Goal: Transaction & Acquisition: Purchase product/service

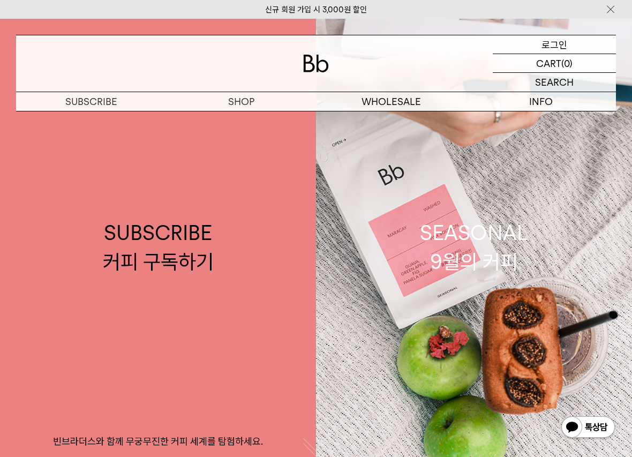
click at [553, 46] on p "로그인" at bounding box center [555, 44] width 26 height 18
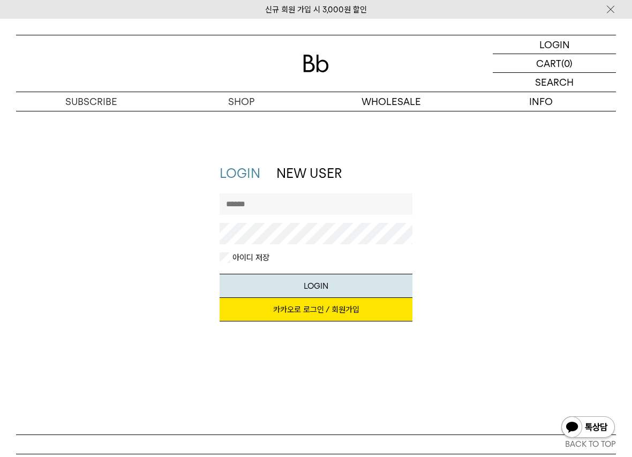
click at [303, 307] on link "카카오로 로그인 / 회원가입" at bounding box center [316, 310] width 193 height 24
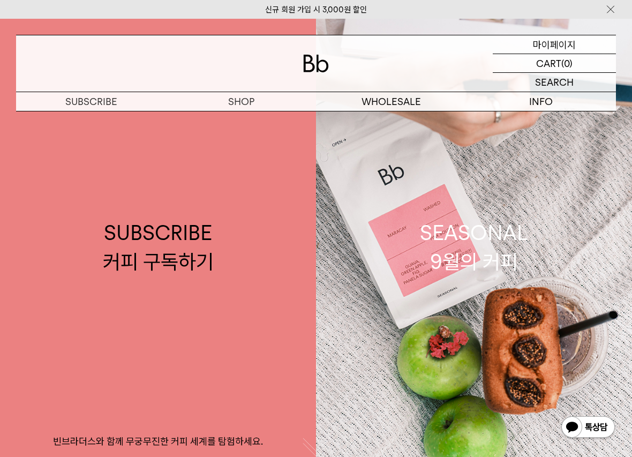
click at [552, 46] on p "마이페이지" at bounding box center [554, 44] width 43 height 18
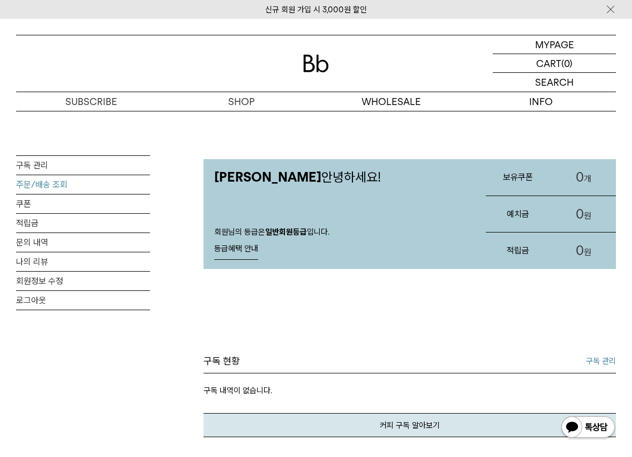
click at [52, 185] on link "주문/배송 조회" at bounding box center [83, 184] width 134 height 19
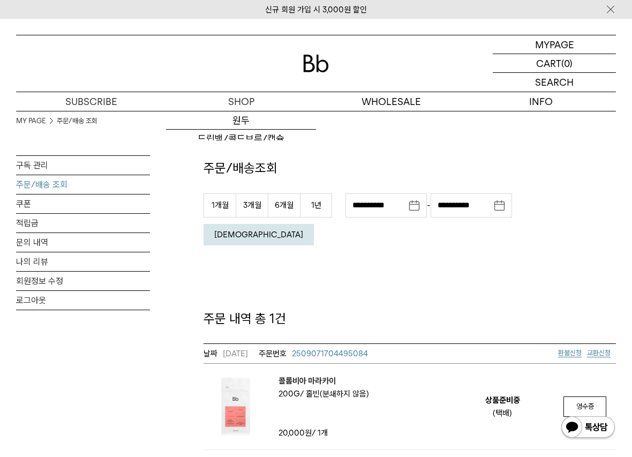
click at [302, 58] on div at bounding box center [316, 63] width 600 height 56
click at [308, 58] on img at bounding box center [316, 64] width 26 height 18
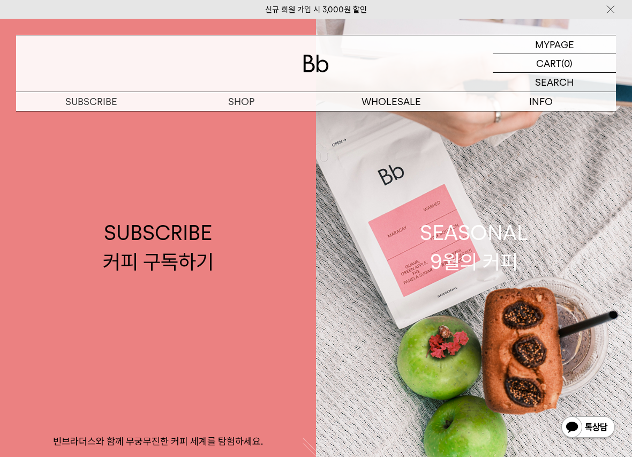
click at [327, 62] on img at bounding box center [316, 64] width 26 height 18
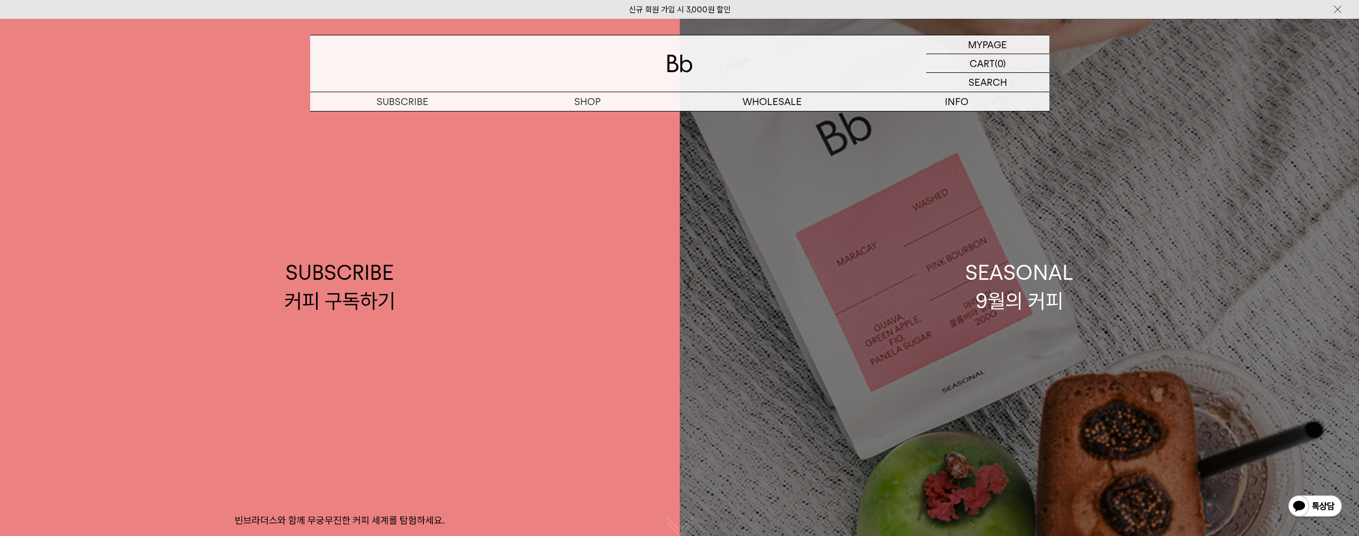
click at [632, 332] on link "SEASONAL 9월의 커피" at bounding box center [1020, 287] width 680 height 536
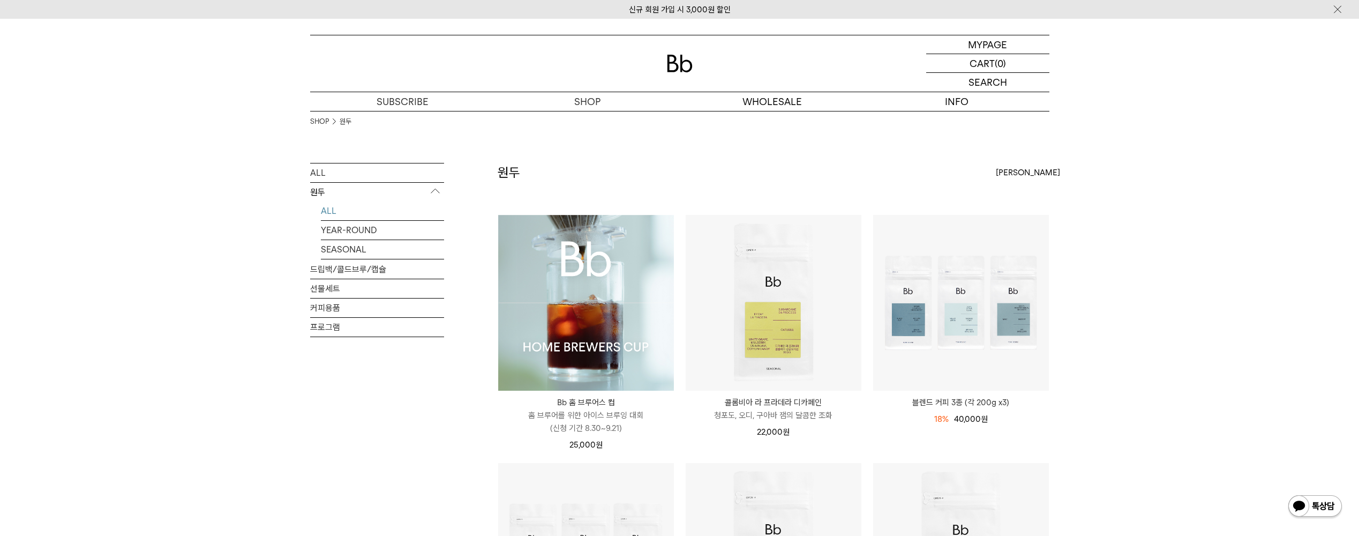
click at [606, 315] on img at bounding box center [586, 303] width 176 height 176
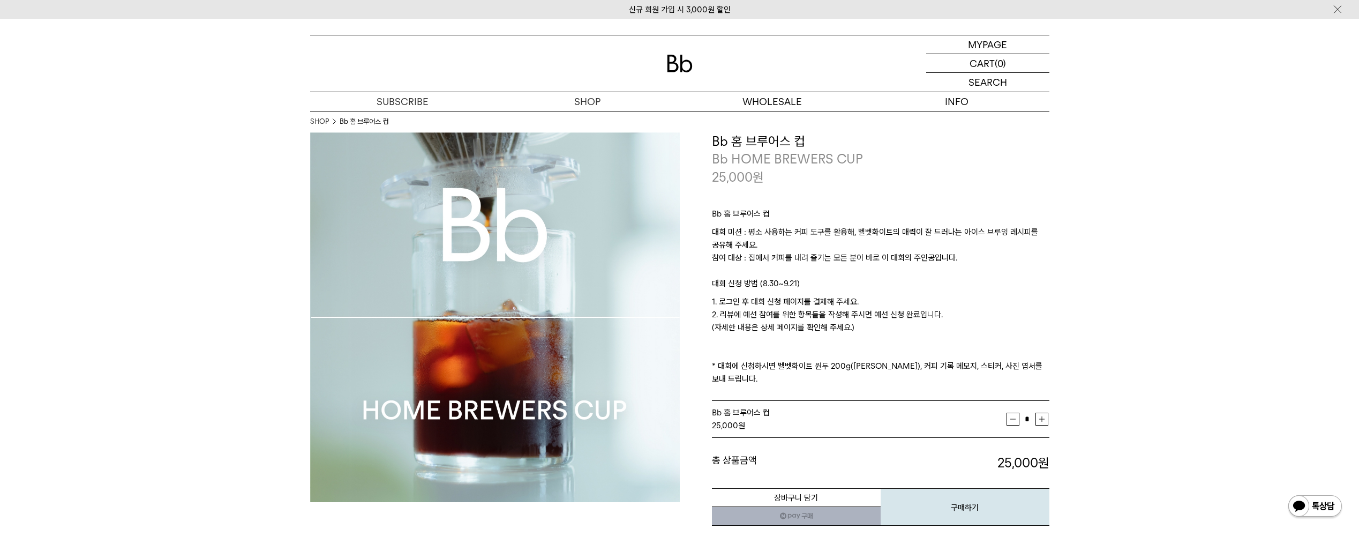
scroll to position [54, 0]
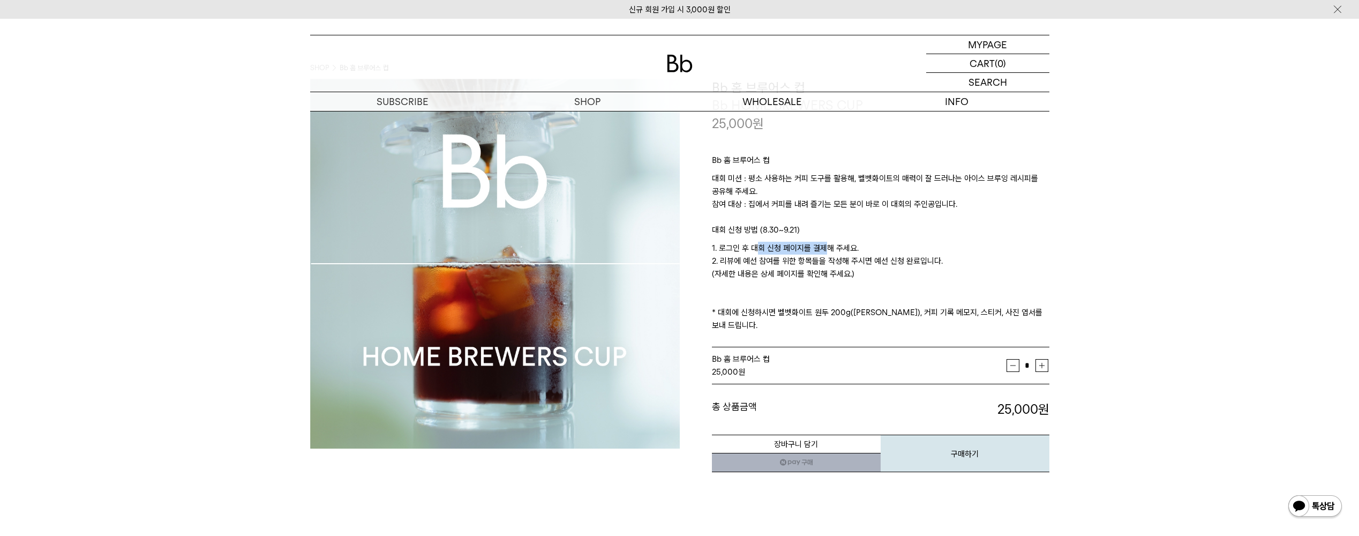
drag, startPoint x: 755, startPoint y: 245, endPoint x: 828, endPoint y: 246, distance: 72.9
click at [828, 246] on p "1. 로그인 후 대회 신청 페이지를 결제해 주세요. 2. 리뷰에 예선 참여를 위한 항목들을 작성해 주시면 예선 신청 완료입니다. (자세한 내용…" at bounding box center [881, 287] width 338 height 90
drag, startPoint x: 746, startPoint y: 260, endPoint x: 839, endPoint y: 262, distance: 92.7
click at [839, 262] on p "1. 로그인 후 대회 신청 페이지를 결제해 주세요. 2. 리뷰에 예선 참여를 위한 항목들을 작성해 주시면 예선 신청 완료입니다. (자세한 내용…" at bounding box center [881, 287] width 338 height 90
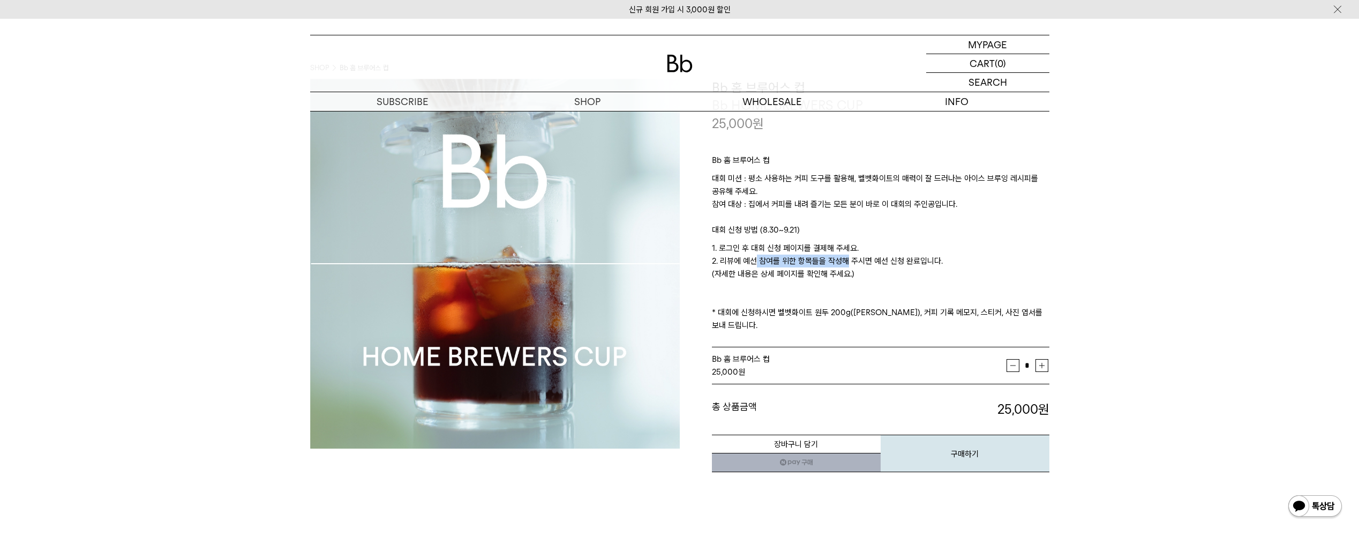
click at [839, 262] on p "1. 로그인 후 대회 신청 페이지를 결제해 주세요. 2. 리뷰에 예선 참여를 위한 항목들을 작성해 주시면 예선 신청 완료입니다. (자세한 내용…" at bounding box center [881, 287] width 338 height 90
drag, startPoint x: 775, startPoint y: 275, endPoint x: 786, endPoint y: 276, distance: 10.7
click at [786, 276] on p "1. 로그인 후 대회 신청 페이지를 결제해 주세요. 2. 리뷰에 예선 참여를 위한 항목들을 작성해 주시면 예선 신청 완료입니다. (자세한 내용…" at bounding box center [881, 287] width 338 height 90
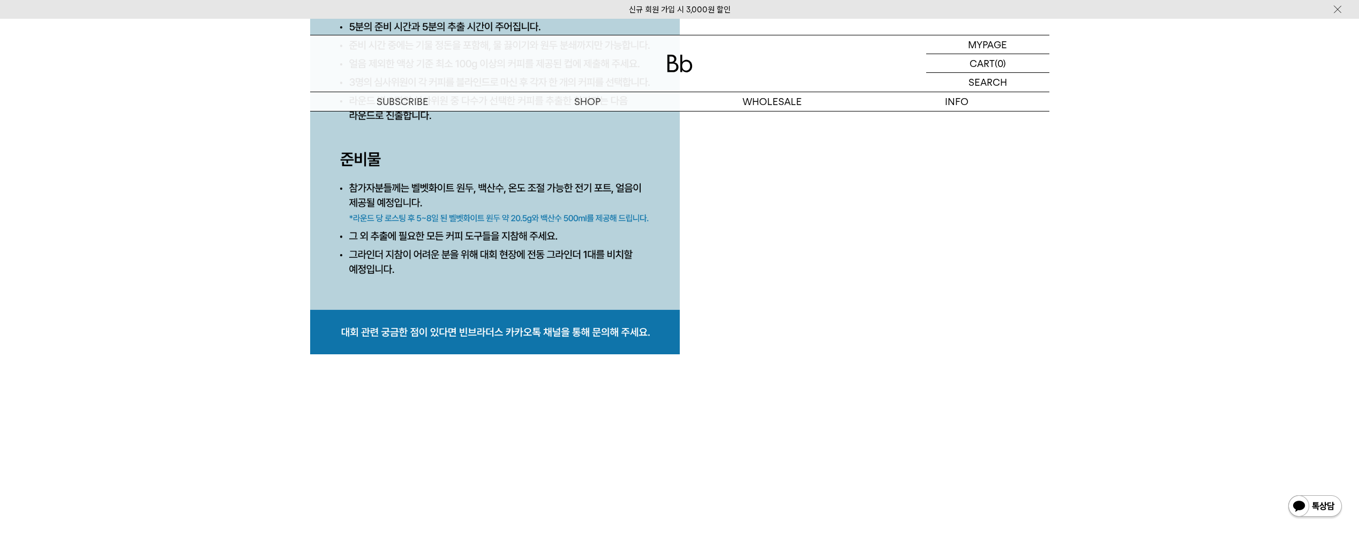
scroll to position [5037, 0]
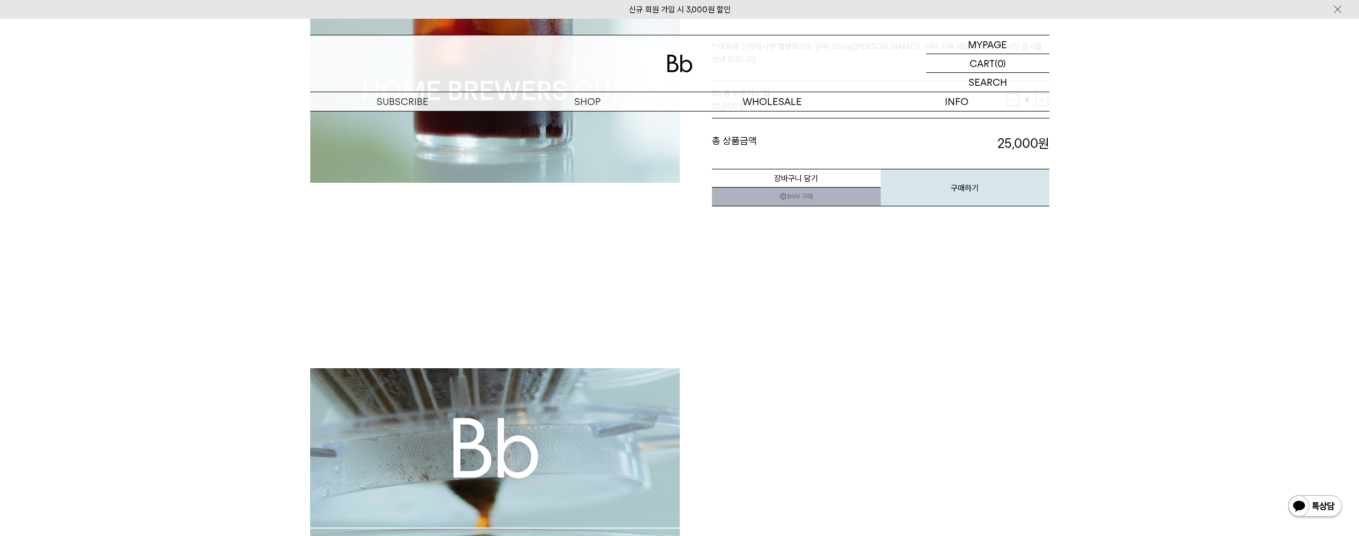
scroll to position [0, 0]
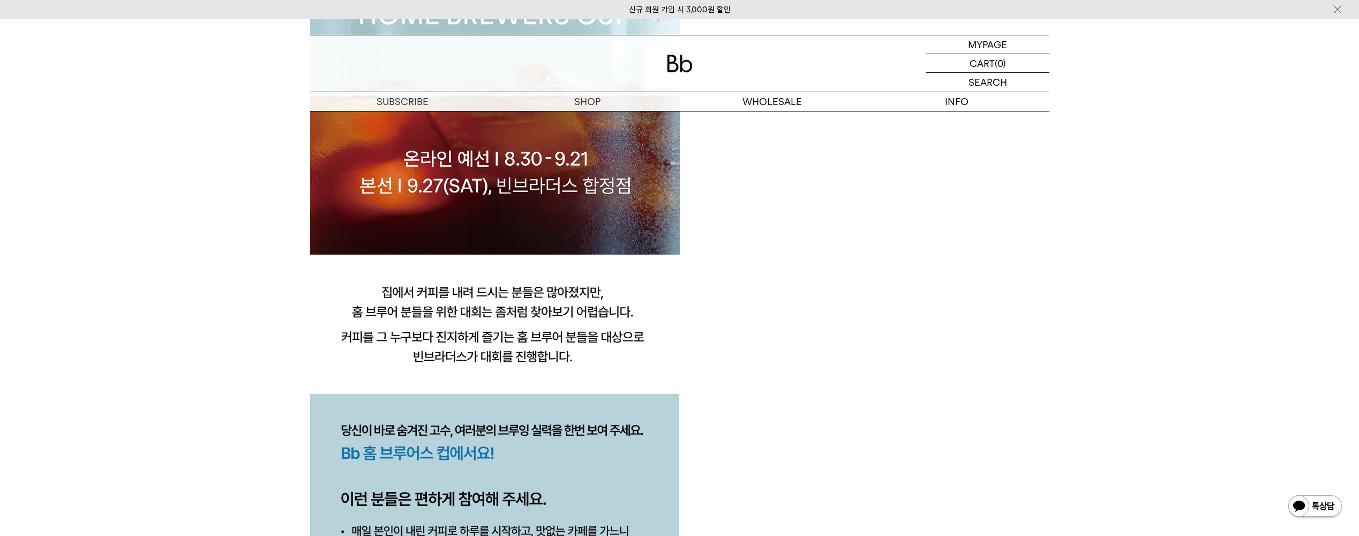
scroll to position [965, 0]
